Goal: Information Seeking & Learning: Learn about a topic

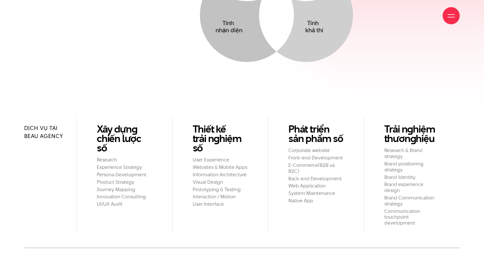
scroll to position [627, 0]
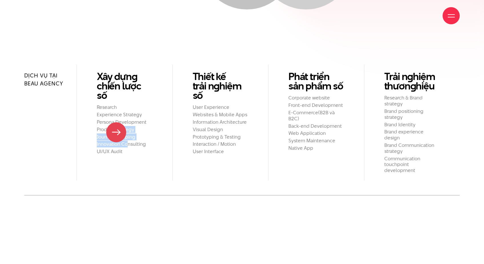
drag, startPoint x: 126, startPoint y: 141, endPoint x: 112, endPoint y: 128, distance: 18.8
click at [113, 129] on ul "Research Experience Strategy Persona Development Product Strategy Journey Mappi…" at bounding box center [125, 129] width 56 height 50
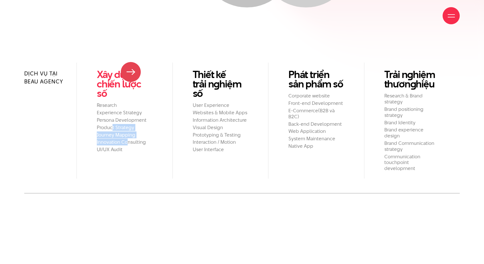
click at [131, 72] on link "Xây dựn g chiến lược số" at bounding box center [125, 84] width 56 height 28
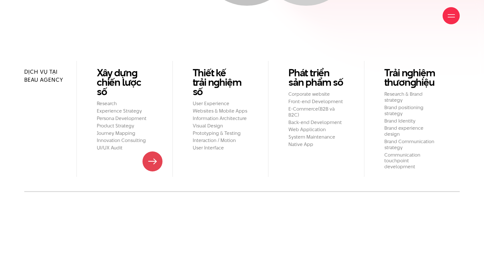
click at [152, 161] on li "Xây dựn g chiến lược số Research Experience Strategy Persona Development Produc…" at bounding box center [124, 119] width 96 height 116
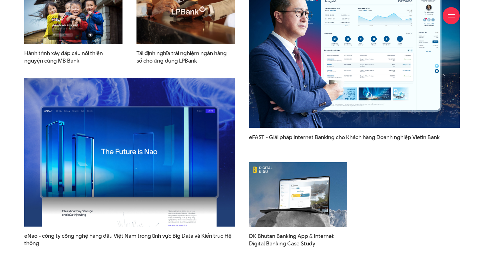
scroll to position [965, 0]
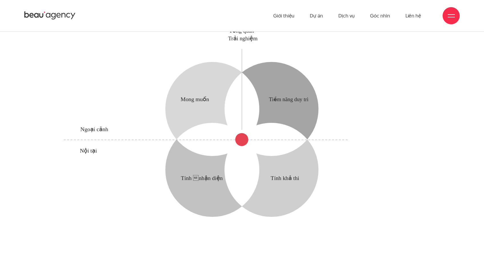
scroll to position [771, 0]
